Goal: Book appointment/travel/reservation: Book appointment/travel/reservation

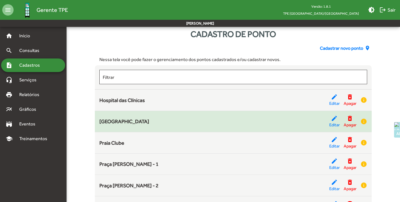
scroll to position [15, 0]
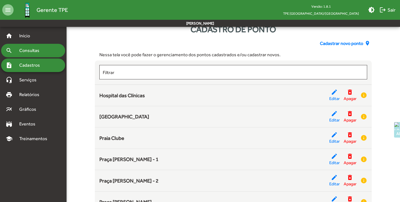
click at [18, 53] on span "Consultas" at bounding box center [31, 50] width 31 height 7
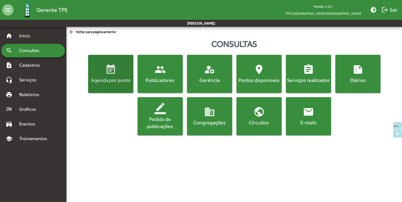
click at [124, 75] on span "event_note Agenda por ponto" at bounding box center [110, 74] width 43 height 20
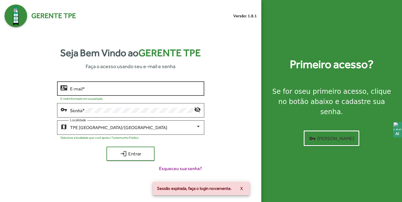
click at [143, 89] on input "E-mail *" at bounding box center [135, 88] width 131 height 5
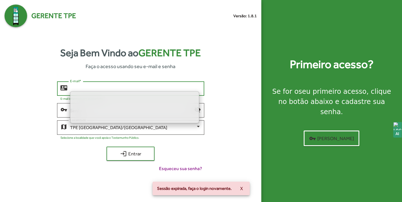
type input "**********"
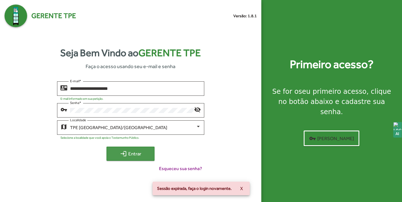
click at [131, 149] on span "login Entrar" at bounding box center [131, 154] width 38 height 10
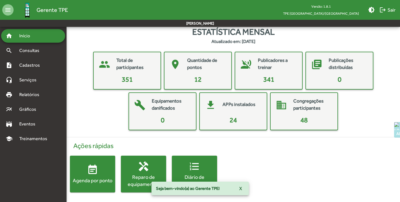
scroll to position [5, 0]
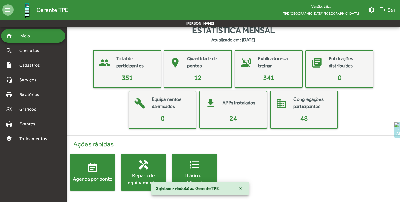
click at [83, 172] on span "event_note Agenda por ponto" at bounding box center [92, 173] width 45 height 20
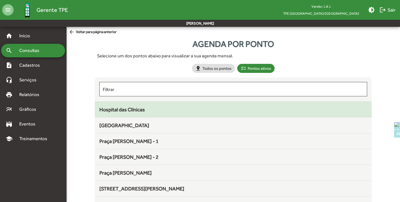
click at [119, 109] on span "Hospital das Clínicas" at bounding box center [122, 110] width 46 height 6
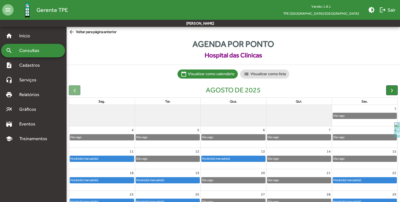
click at [233, 159] on div "Horário(s) marcado(s)" at bounding box center [233, 159] width 64 height 6
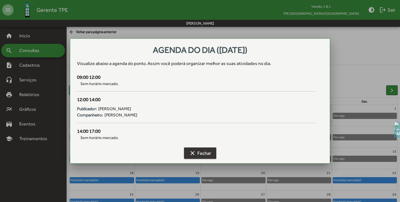
click at [203, 154] on span "clear Fechar" at bounding box center [200, 153] width 22 height 10
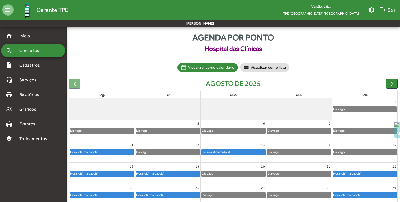
scroll to position [32, 0]
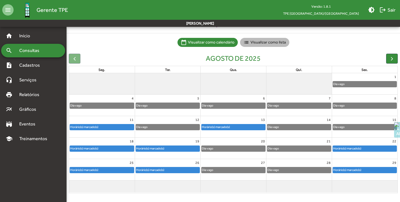
click at [254, 40] on mat-chip "list Visualizar como lista" at bounding box center [264, 42] width 49 height 9
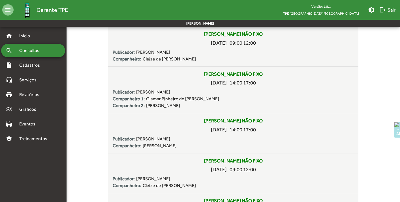
scroll to position [1134, 0]
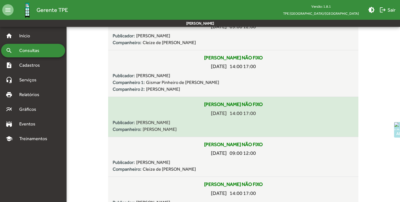
click at [183, 118] on div "[PERSON_NAME] NÃO FIXO [DATE] 14:00 17:00 Publicador: [PERSON_NAME]: [PERSON_NA…" at bounding box center [233, 117] width 241 height 32
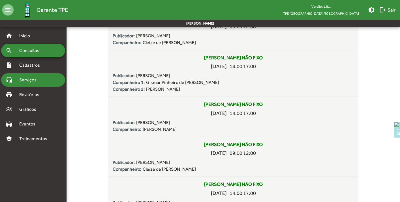
click at [25, 83] on span "Serviços" at bounding box center [30, 80] width 28 height 7
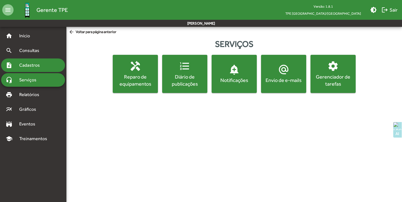
click at [31, 67] on span "Cadastros" at bounding box center [31, 65] width 31 height 7
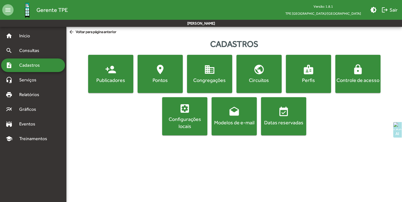
click at [31, 64] on span "Cadastros" at bounding box center [31, 65] width 31 height 7
click at [28, 48] on span "Consultas" at bounding box center [31, 50] width 31 height 7
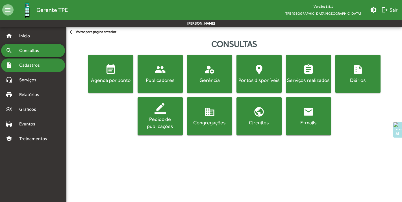
click at [30, 66] on span "Cadastros" at bounding box center [31, 65] width 31 height 7
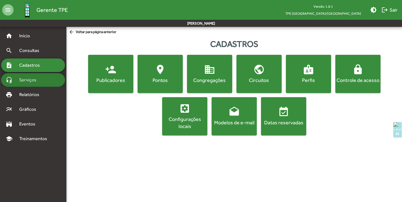
click at [27, 82] on span "Serviços" at bounding box center [30, 80] width 28 height 7
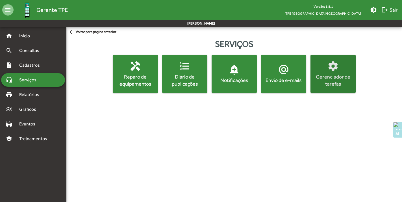
click at [330, 77] on div "Gerenciador de tarefas" at bounding box center [333, 80] width 43 height 14
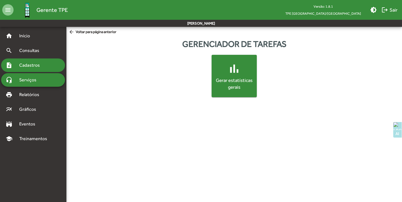
click at [27, 66] on span "Cadastros" at bounding box center [31, 65] width 31 height 7
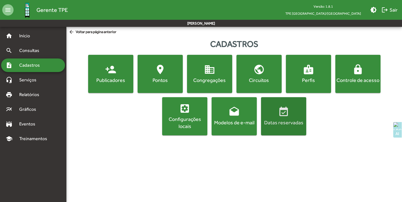
click at [288, 113] on mat-icon "event_available" at bounding box center [283, 111] width 11 height 11
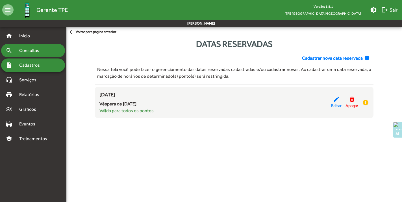
click at [23, 50] on span "Consultas" at bounding box center [31, 50] width 31 height 7
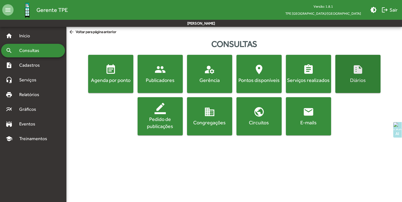
click at [350, 80] on div "Diários" at bounding box center [358, 80] width 43 height 7
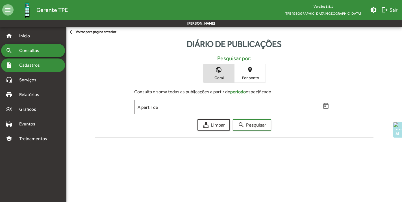
click at [28, 63] on span "Cadastros" at bounding box center [31, 65] width 31 height 7
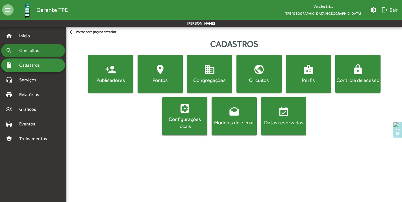
click at [23, 50] on span "Consultas" at bounding box center [31, 50] width 31 height 7
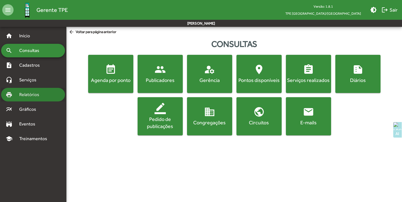
click at [33, 92] on span "Relatórios" at bounding box center [31, 94] width 31 height 7
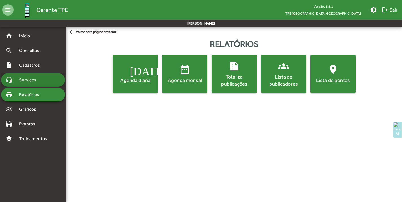
click at [33, 78] on span "Serviços" at bounding box center [30, 80] width 28 height 7
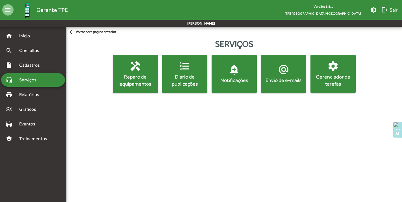
click at [30, 58] on mat-accordion "home Início search Consultas note_add Cadastros headset_mic Serviços print Rela…" at bounding box center [33, 87] width 64 height 117
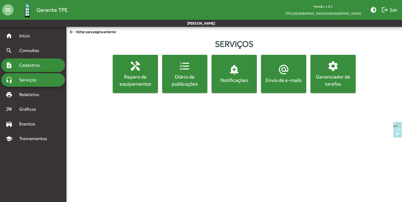
click at [27, 62] on span "Cadastros" at bounding box center [31, 65] width 31 height 7
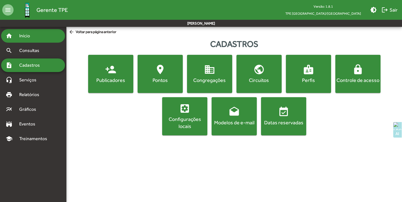
click at [29, 35] on span "Início" at bounding box center [27, 36] width 22 height 7
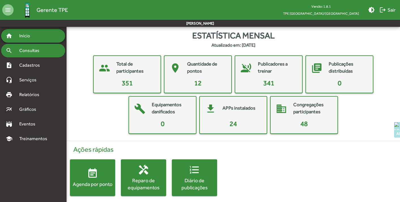
click at [25, 50] on span "Consultas" at bounding box center [31, 50] width 31 height 7
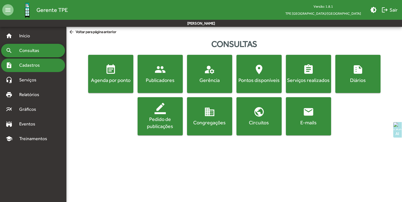
click at [23, 63] on span "Cadastros" at bounding box center [31, 65] width 31 height 7
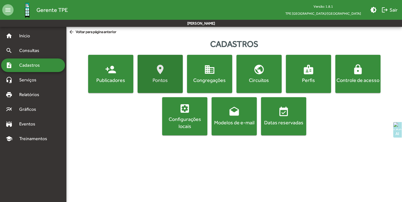
click at [158, 76] on span "location_on [GEOGRAPHIC_DATA]" at bounding box center [160, 74] width 43 height 20
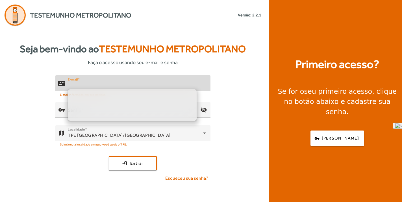
type input "**********"
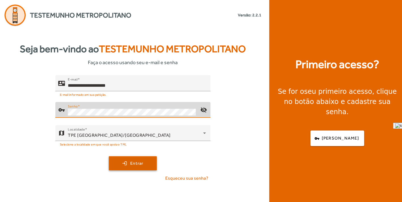
click at [128, 165] on span "submit" at bounding box center [132, 164] width 47 height 14
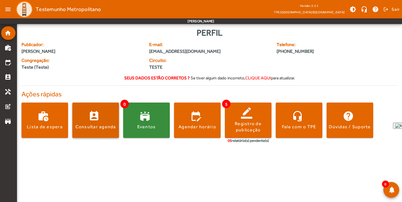
click at [94, 129] on div "Consultar agenda" at bounding box center [96, 127] width 41 height 6
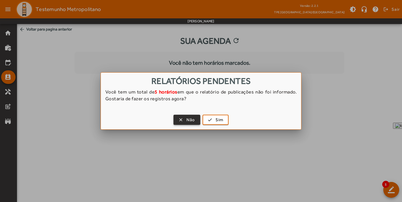
click at [180, 117] on span "button" at bounding box center [187, 120] width 26 height 14
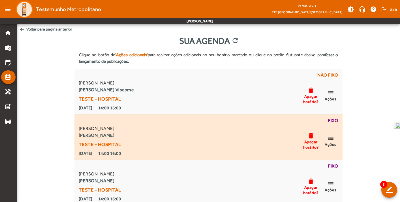
click at [332, 139] on mat-icon "list" at bounding box center [330, 138] width 7 height 7
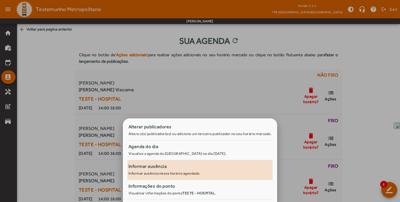
click at [159, 167] on div "Informar ausência" at bounding box center [199, 166] width 143 height 7
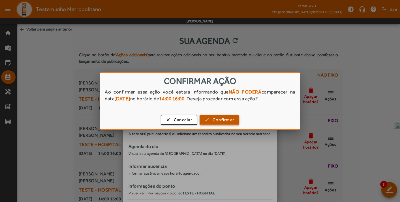
click at [219, 120] on span "Confirmar" at bounding box center [222, 120] width 21 height 7
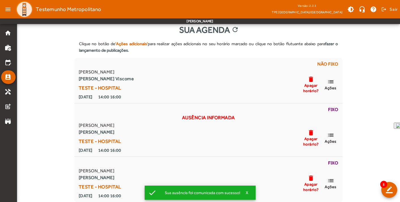
scroll to position [11, 0]
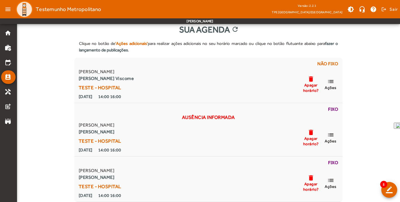
click at [372, 129] on div "Clique no botão de 'Ações adicionais' para realizar ações adicionais no seu hor…" at bounding box center [208, 119] width 383 height 166
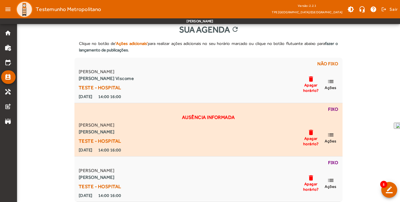
click at [310, 137] on span "Apagar horário?" at bounding box center [310, 141] width 17 height 10
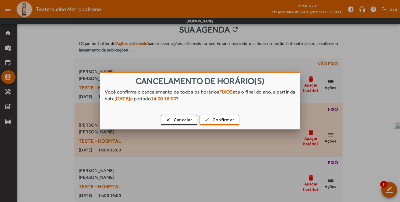
scroll to position [0, 0]
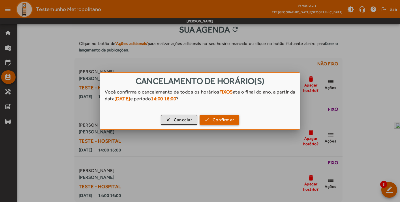
click at [222, 121] on span "Confirmar" at bounding box center [222, 120] width 21 height 7
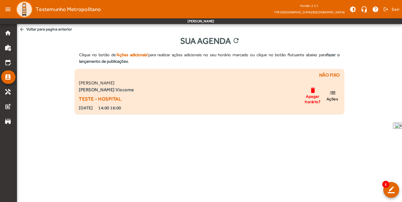
click at [335, 95] on mat-icon "list" at bounding box center [332, 92] width 7 height 7
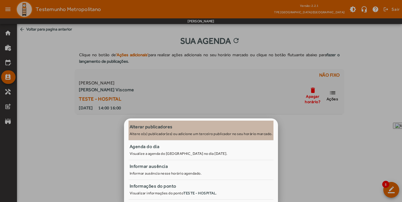
click at [163, 137] on span "Alterar publicadores Altere o(s) publicador(es) ou adicione um terceiro publica…" at bounding box center [201, 131] width 145 height 14
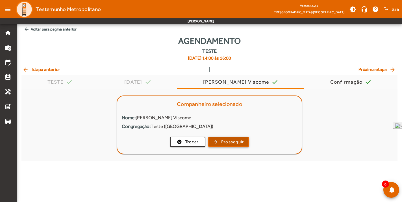
click at [235, 142] on span "Prosseguir" at bounding box center [232, 142] width 23 height 7
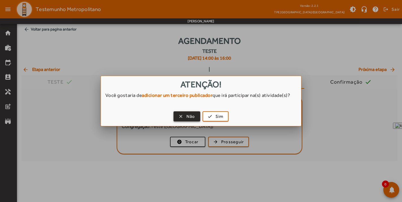
click at [181, 117] on span "button" at bounding box center [187, 117] width 26 height 14
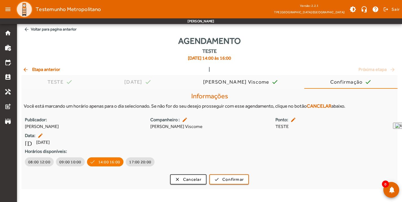
click at [24, 69] on mat-icon "arrow_back" at bounding box center [26, 70] width 7 height 6
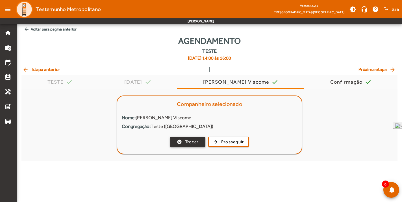
click at [180, 141] on span "button" at bounding box center [188, 142] width 34 height 14
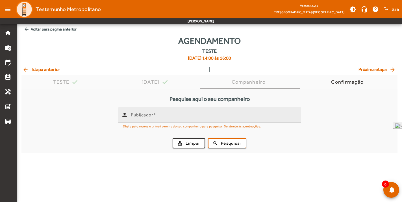
click at [163, 117] on input "Publicador" at bounding box center [214, 117] width 166 height 7
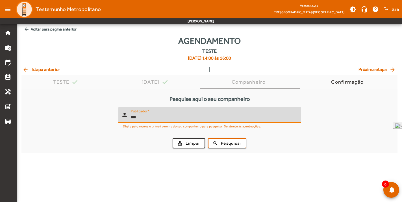
type input "***"
click at [208, 138] on button "search Pesquisar" at bounding box center [227, 143] width 38 height 10
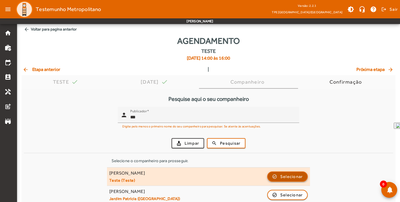
click at [280, 177] on span "Selecionar" at bounding box center [291, 176] width 23 height 7
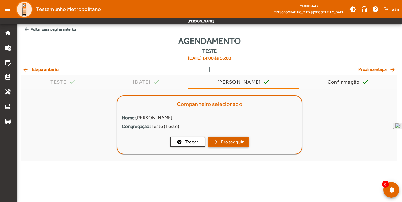
click at [221, 141] on span "Prosseguir" at bounding box center [232, 142] width 23 height 7
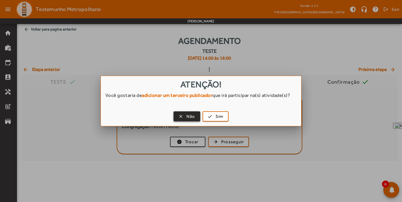
click at [183, 116] on span "button" at bounding box center [187, 117] width 26 height 14
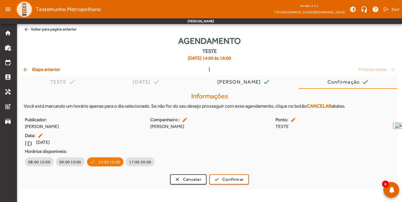
click at [36, 68] on span "arrow_back Etapa anterior" at bounding box center [42, 69] width 38 height 7
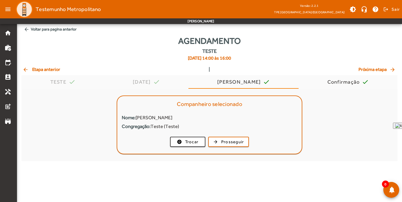
click at [34, 70] on span "arrow_back Etapa anterior" at bounding box center [42, 69] width 38 height 7
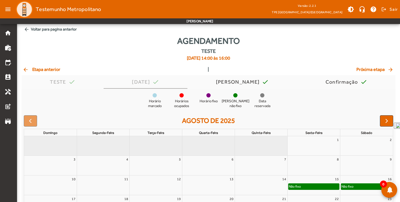
click at [54, 29] on span "arrow_back Voltar para pagina anterior" at bounding box center [208, 29] width 374 height 10
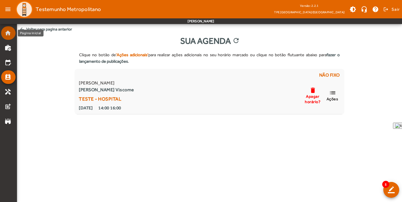
click at [9, 34] on mat-icon "home" at bounding box center [8, 33] width 7 height 7
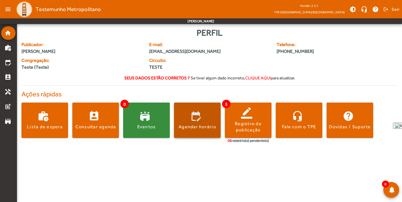
click at [202, 127] on div "Agendar horário" at bounding box center [198, 127] width 38 height 6
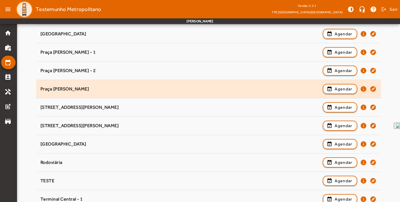
scroll to position [168, 0]
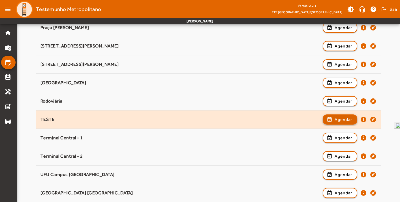
click at [344, 119] on span "Agendar" at bounding box center [343, 119] width 18 height 7
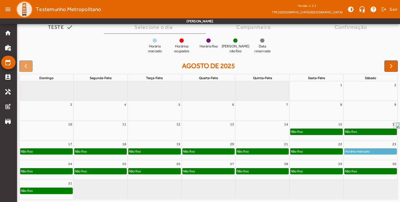
scroll to position [48, 0]
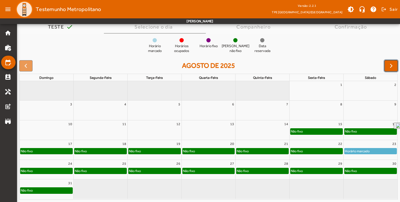
click at [393, 68] on span "button" at bounding box center [390, 65] width 7 height 7
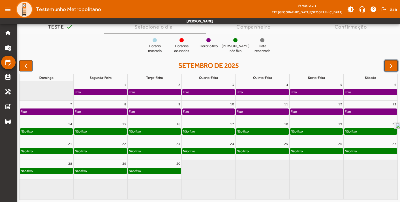
click at [303, 92] on div "Fixo" at bounding box center [316, 92] width 52 height 6
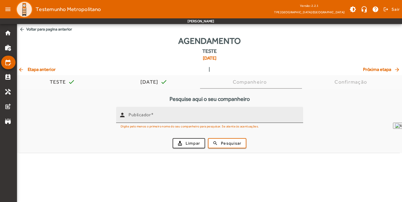
click at [236, 112] on div "Publicador" at bounding box center [214, 115] width 170 height 16
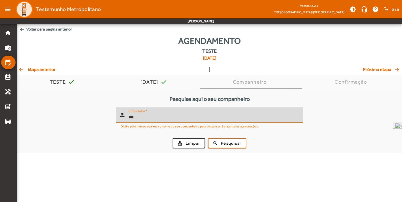
type input "***"
click at [208, 138] on button "search Pesquisar" at bounding box center [227, 143] width 38 height 10
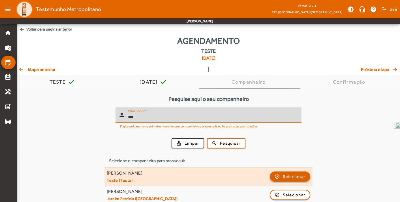
click at [283, 172] on span "button" at bounding box center [290, 177] width 40 height 14
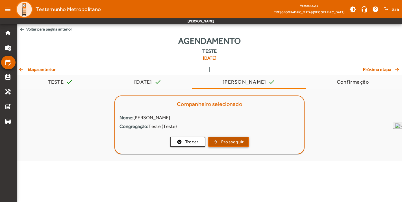
click at [237, 143] on span "Prosseguir" at bounding box center [232, 142] width 23 height 7
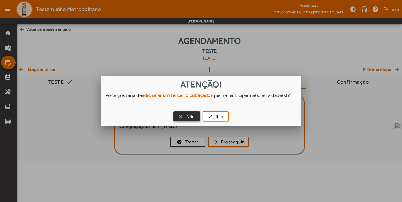
click at [188, 118] on span "Não" at bounding box center [191, 116] width 9 height 7
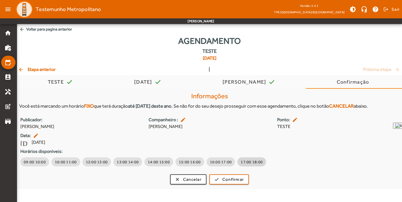
click at [238, 159] on button "17:00 18:00" at bounding box center [252, 162] width 29 height 9
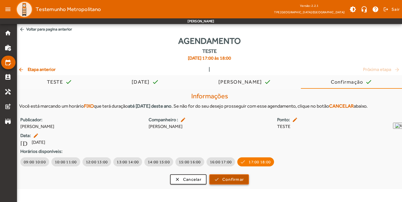
click at [234, 179] on span "Confirmar" at bounding box center [233, 179] width 21 height 7
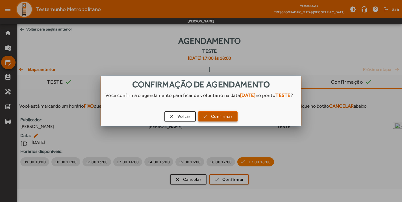
click at [224, 123] on span "button" at bounding box center [218, 117] width 38 height 14
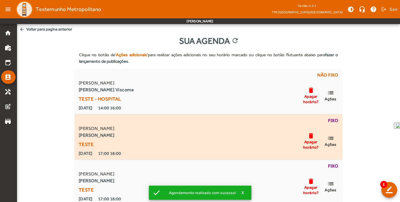
click at [333, 137] on mat-icon "list" at bounding box center [330, 138] width 7 height 7
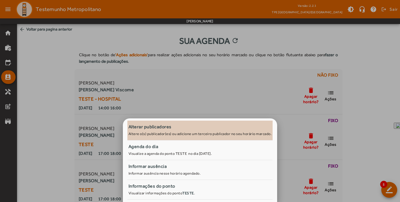
click at [169, 133] on small "Altere o(s) publicador(es) ou adicione um terceiro publicador no seu horário ma…" at bounding box center [199, 134] width 143 height 4
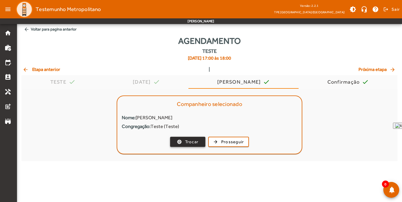
click at [181, 140] on span "button" at bounding box center [188, 142] width 34 height 14
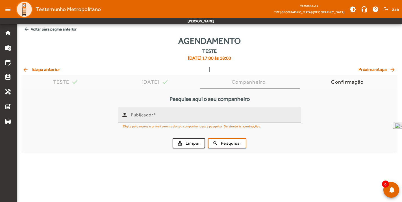
click at [172, 117] on input "Publicador" at bounding box center [214, 117] width 166 height 7
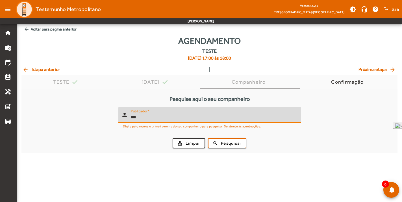
type input "***"
click at [208, 138] on button "search Pesquisar" at bounding box center [227, 143] width 38 height 10
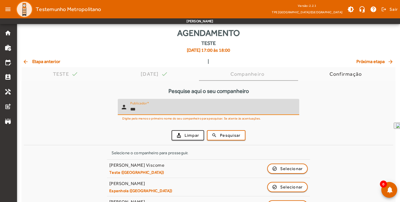
scroll to position [9, 0]
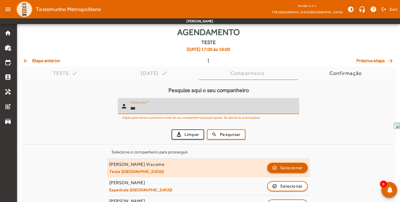
click at [287, 169] on span "Selecionar" at bounding box center [291, 168] width 23 height 7
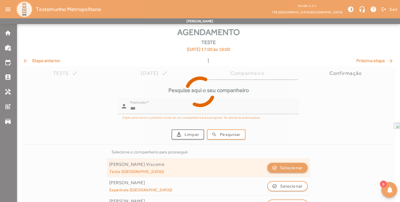
scroll to position [0, 0]
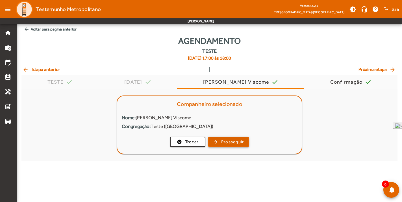
click at [238, 141] on span "Prosseguir" at bounding box center [232, 142] width 23 height 7
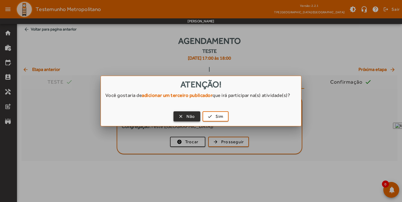
click at [191, 113] on span "button" at bounding box center [187, 117] width 26 height 14
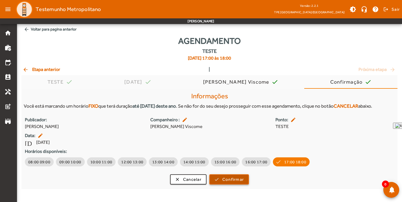
click at [238, 183] on span "Confirmar" at bounding box center [233, 179] width 21 height 7
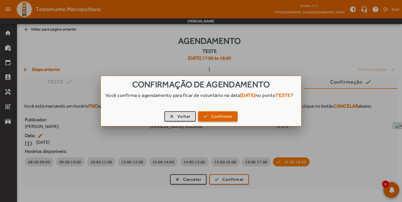
click at [228, 118] on span "Confirmar" at bounding box center [221, 116] width 21 height 7
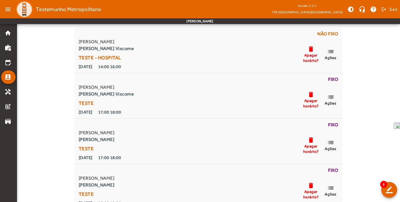
scroll to position [41, 0]
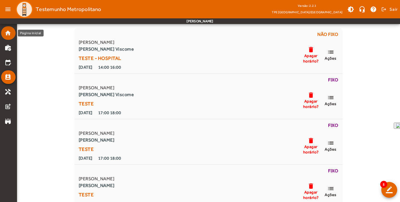
click at [7, 32] on mat-icon "home" at bounding box center [8, 33] width 7 height 7
